Goal: Task Accomplishment & Management: Manage account settings

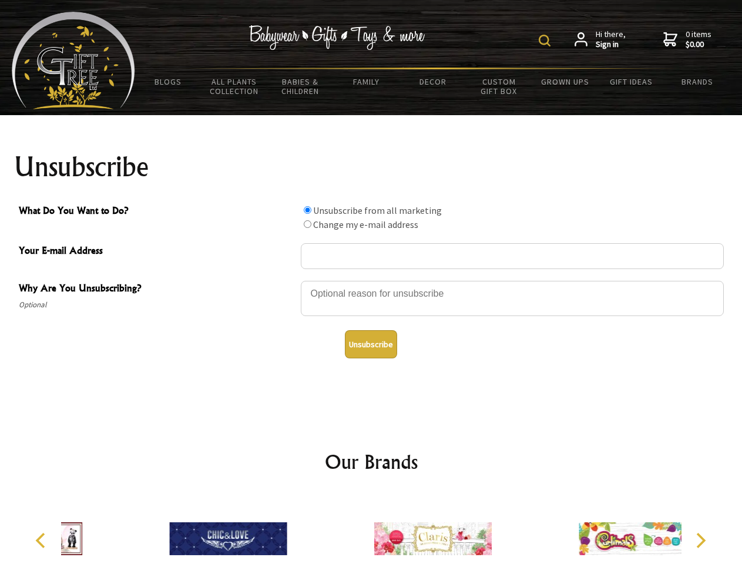
click at [546, 41] on img at bounding box center [545, 41] width 12 height 12
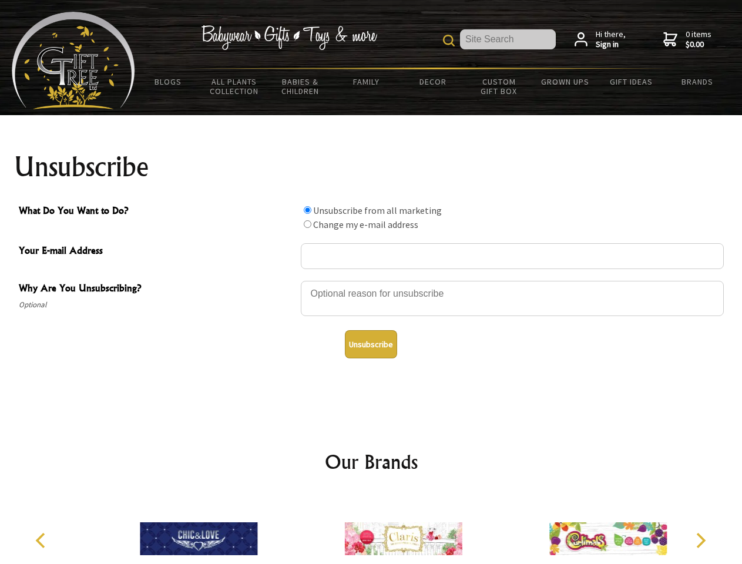
click at [371, 280] on div at bounding box center [512, 300] width 423 height 41
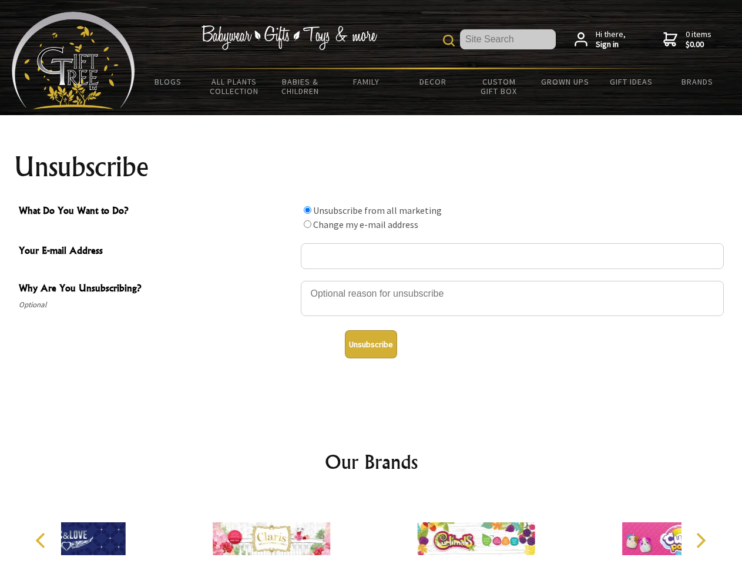
click at [307, 210] on input "What Do You Want to Do?" at bounding box center [308, 210] width 8 height 8
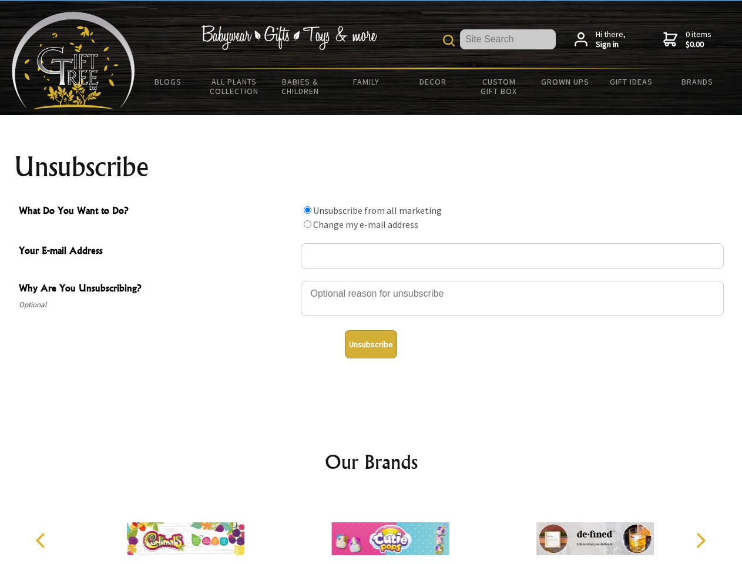
click at [307, 224] on input "What Do You Want to Do?" at bounding box center [308, 224] width 8 height 8
radio input "true"
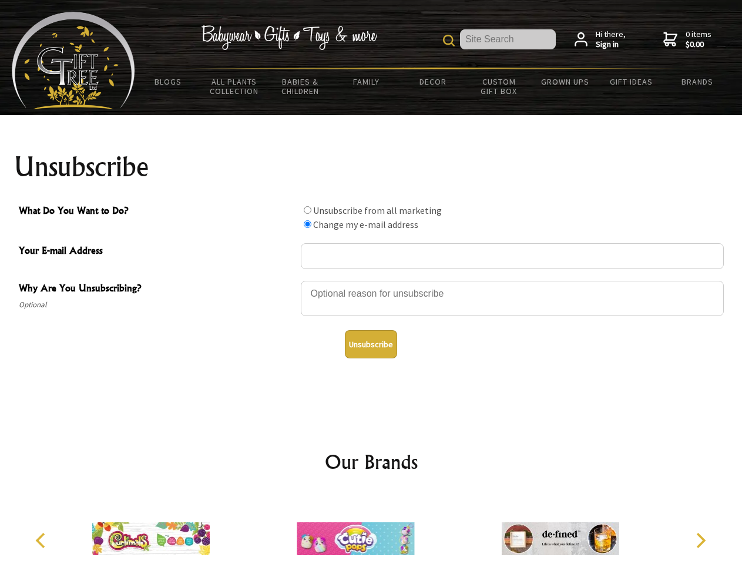
click at [371, 344] on button "Unsubscribe" at bounding box center [371, 344] width 52 height 28
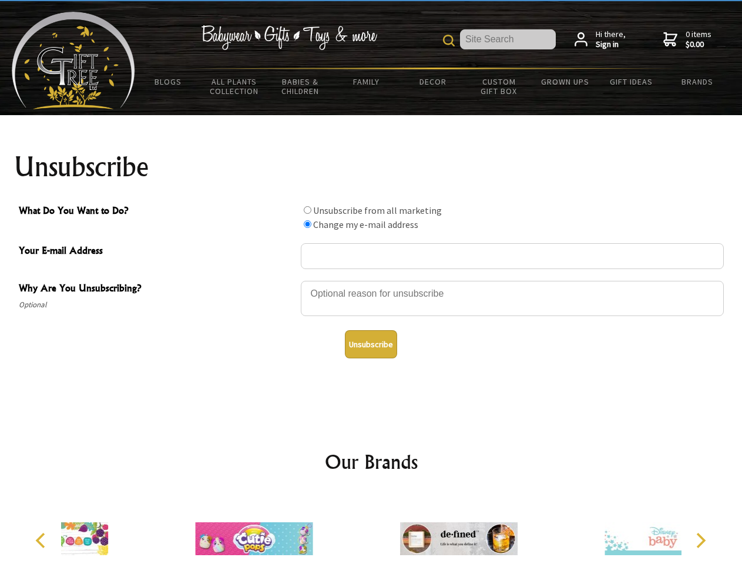
click at [400, 529] on img at bounding box center [458, 539] width 117 height 88
click at [42, 540] on icon "Previous" at bounding box center [41, 540] width 15 height 15
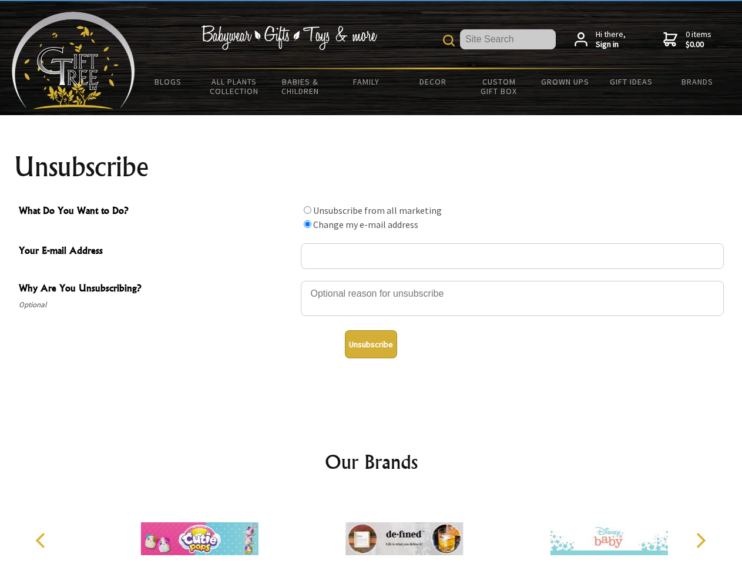
click at [700, 540] on icon "Next" at bounding box center [699, 540] width 15 height 15
